Goal: Obtain resource: Download file/media

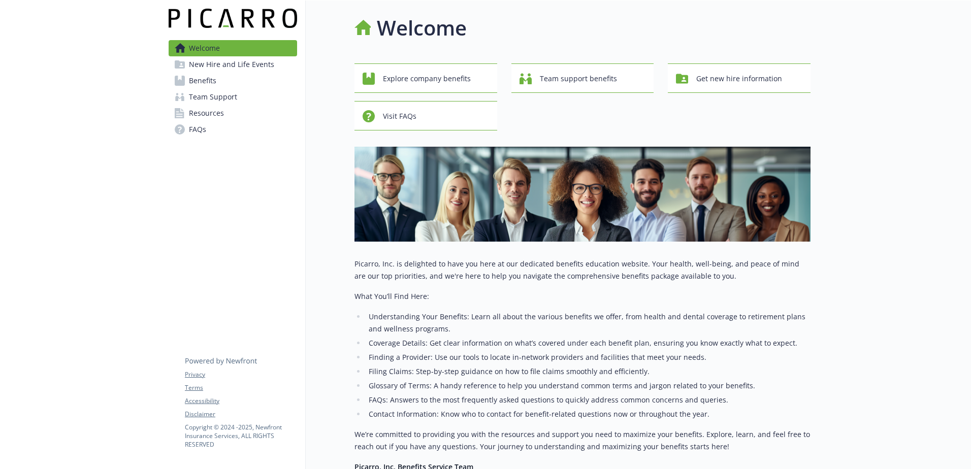
click at [223, 68] on span "New Hire and Life Events" at bounding box center [231, 64] width 85 height 16
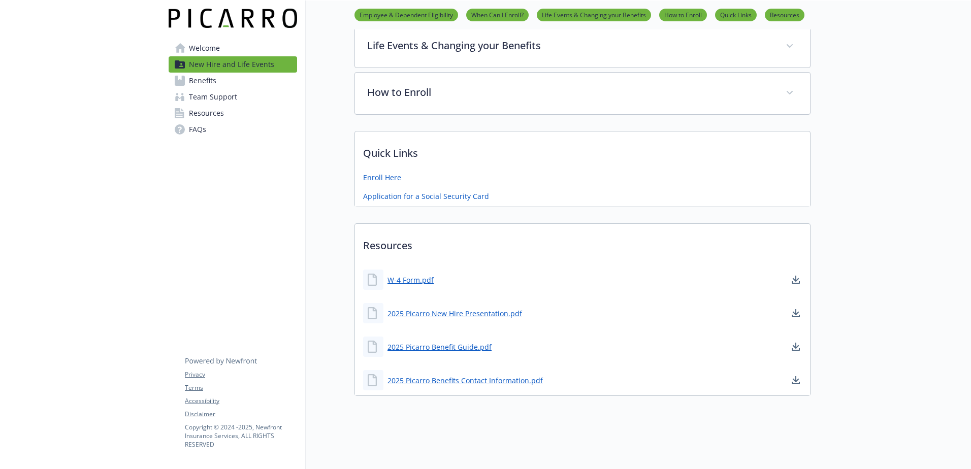
scroll to position [271, 0]
click at [448, 341] on link "2025 Picarro Benefit Guide.pdf" at bounding box center [440, 347] width 106 height 13
click at [462, 307] on link "2025 Picarro New Hire Presentation.pdf" at bounding box center [455, 313] width 137 height 13
